Goal: Find specific page/section

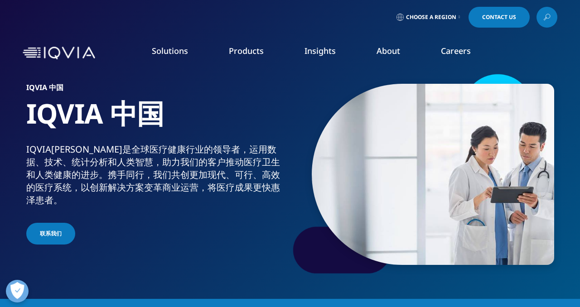
click at [171, 166] on link "Interns" at bounding box center [220, 164] width 129 height 10
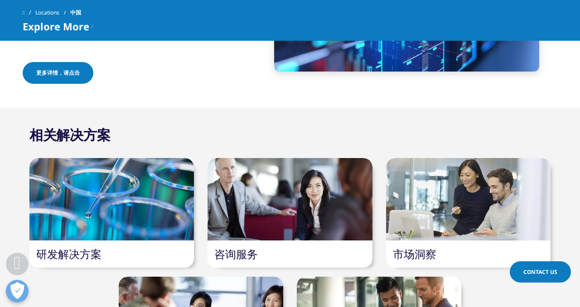
scroll to position [833, 0]
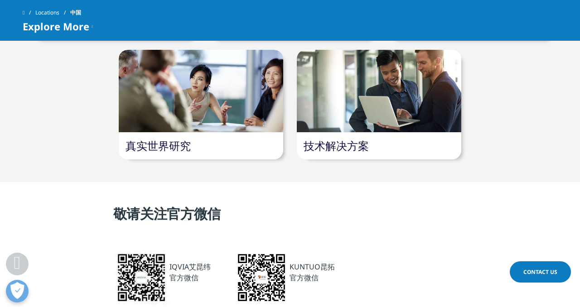
scroll to position [755, 0]
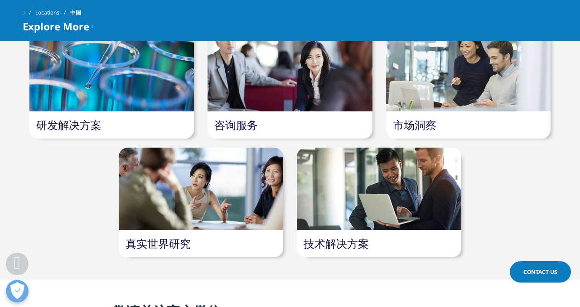
click at [297, 74] on div at bounding box center [290, 70] width 165 height 83
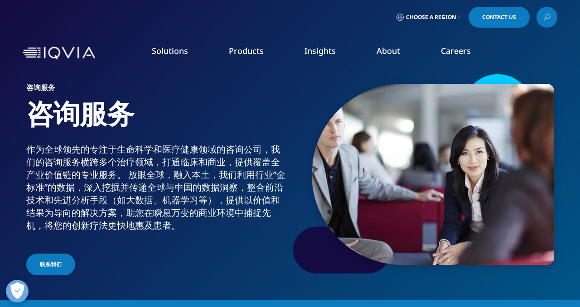
click at [188, 146] on link "Consulting" at bounding box center [220, 147] width 129 height 10
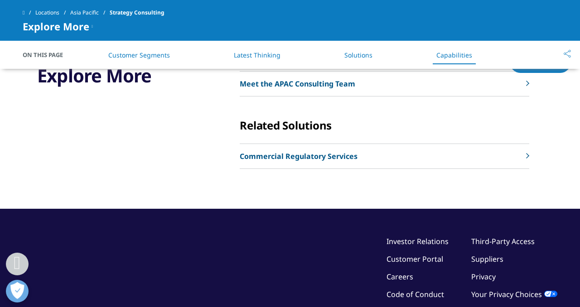
scroll to position [2121, 0]
